Goal: Navigation & Orientation: Go to known website

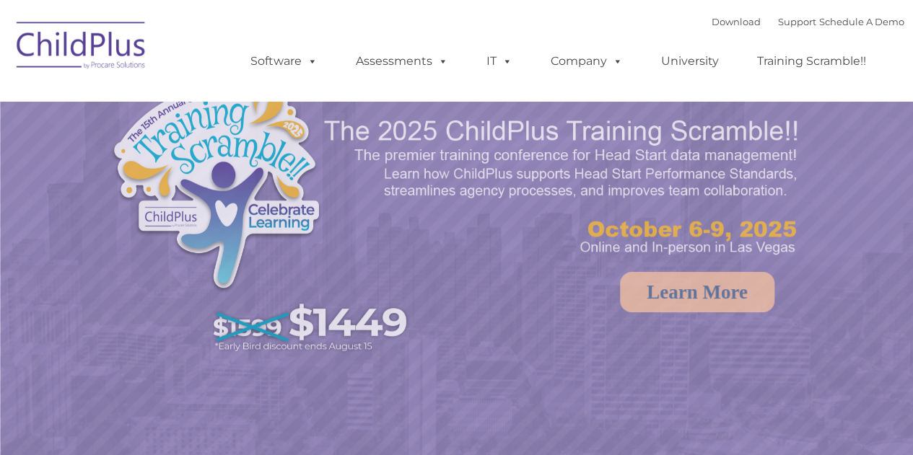
select select "MEDIUM"
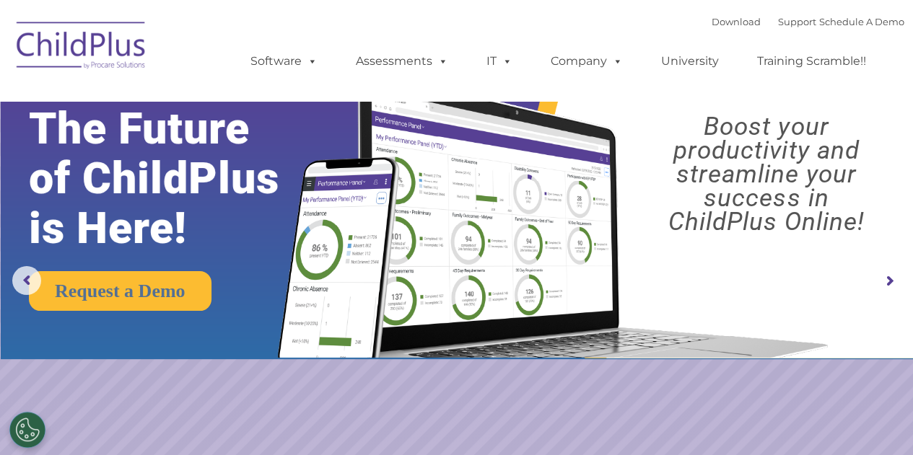
click at [121, 41] on img at bounding box center [81, 48] width 144 height 72
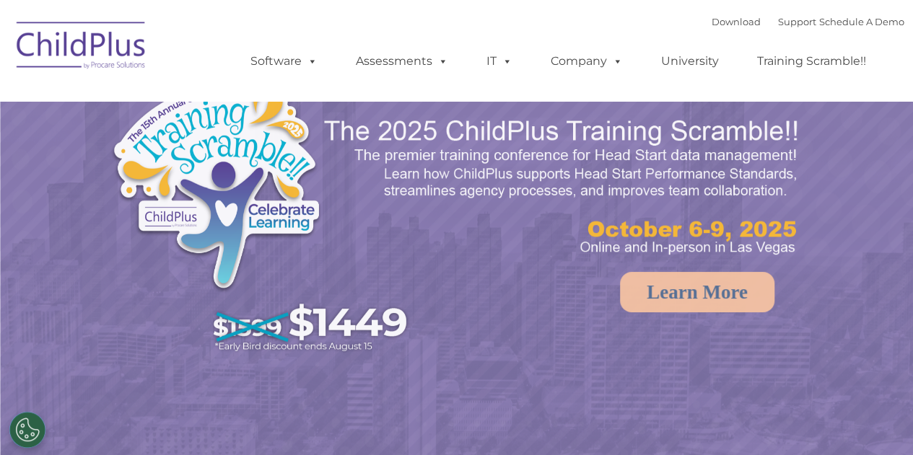
select select "MEDIUM"
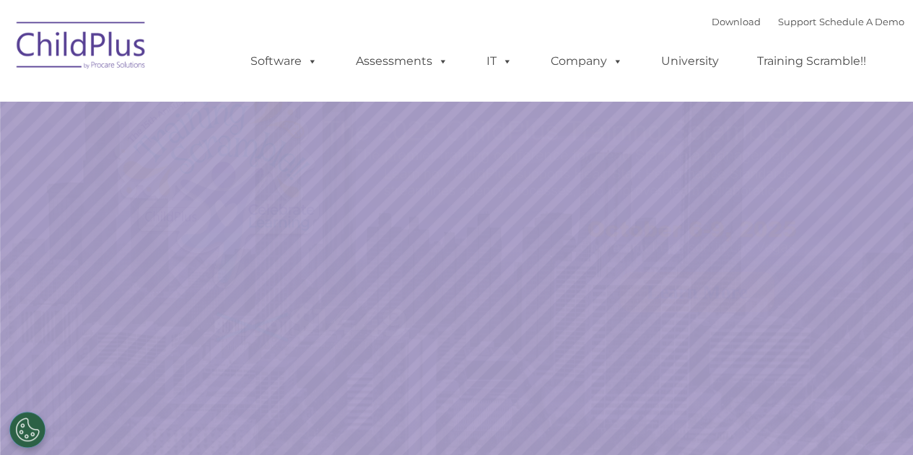
select select "MEDIUM"
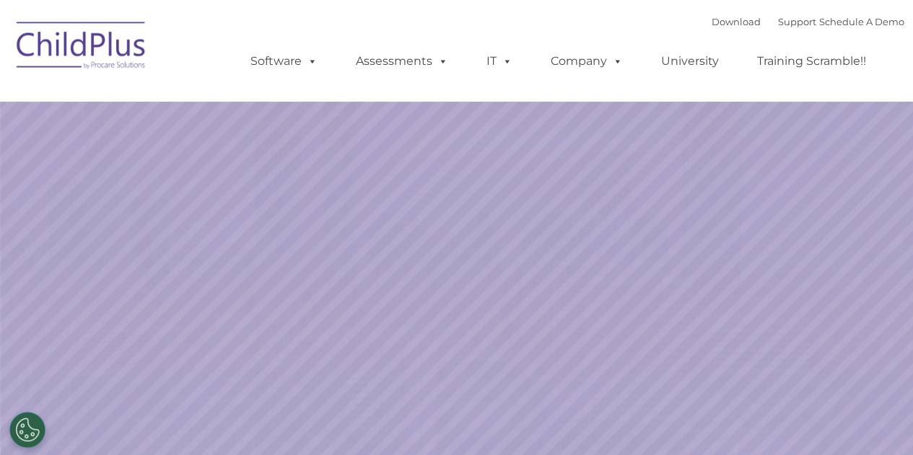
select select "MEDIUM"
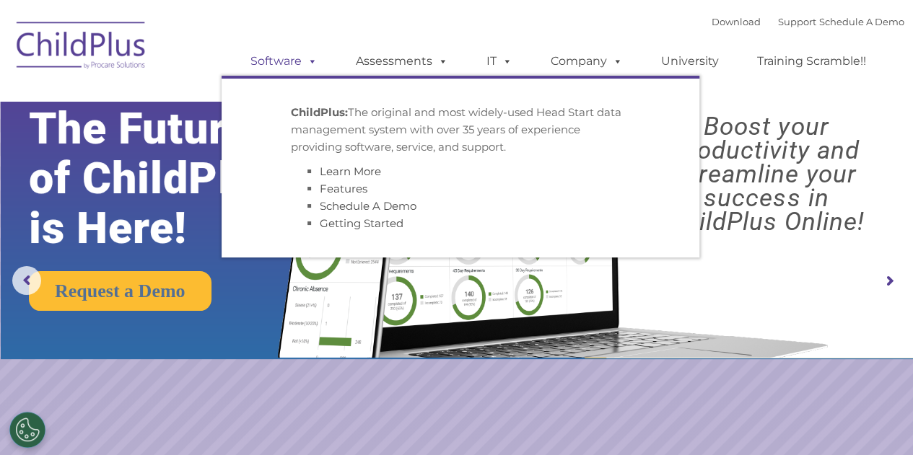
click at [315, 63] on span at bounding box center [310, 61] width 16 height 14
